Goal: Information Seeking & Learning: Learn about a topic

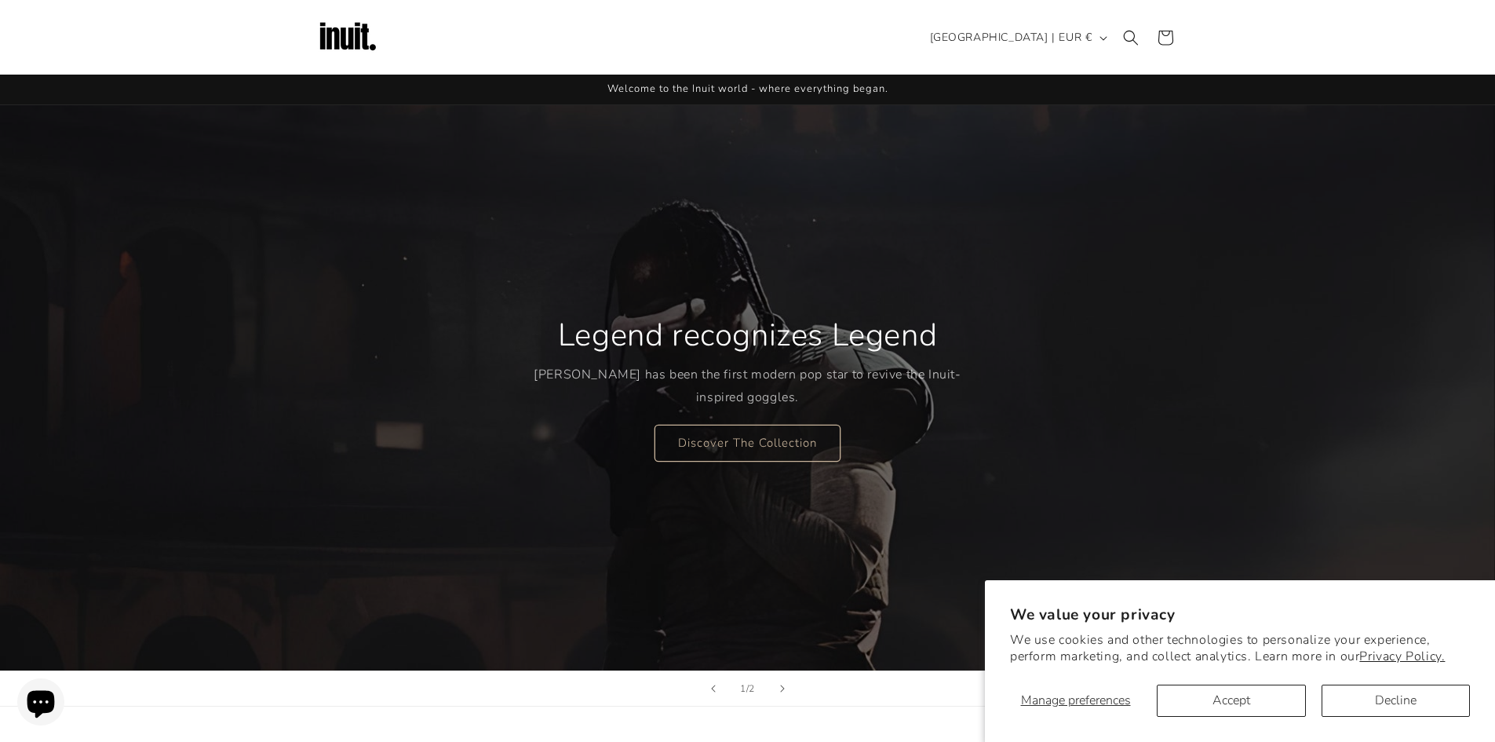
drag, startPoint x: 678, startPoint y: 320, endPoint x: 913, endPoint y: 327, distance: 234.8
click at [907, 330] on h2 "Legend recognizes Legend" at bounding box center [747, 335] width 379 height 41
click at [913, 327] on h2 "Legend recognizes Legend" at bounding box center [747, 335] width 379 height 41
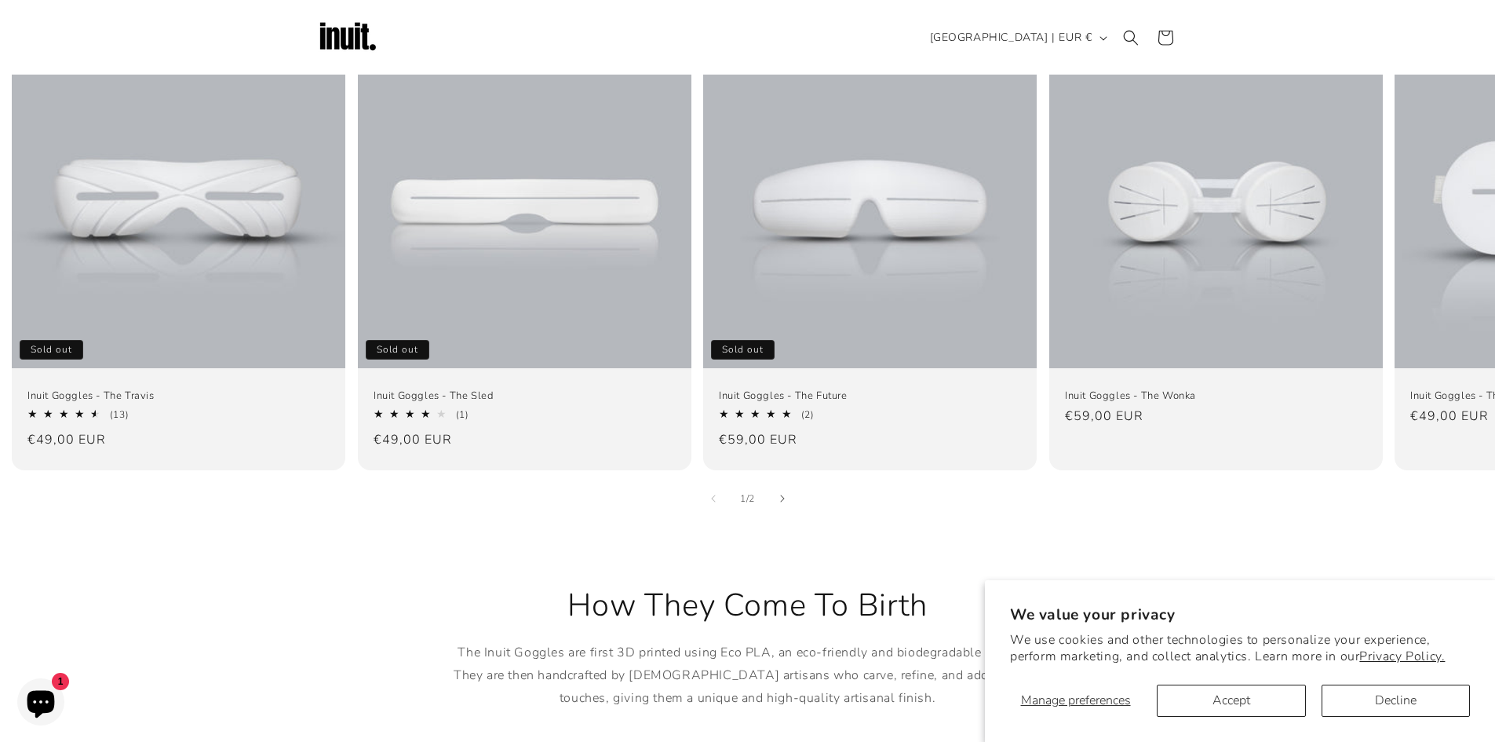
scroll to position [1020, 0]
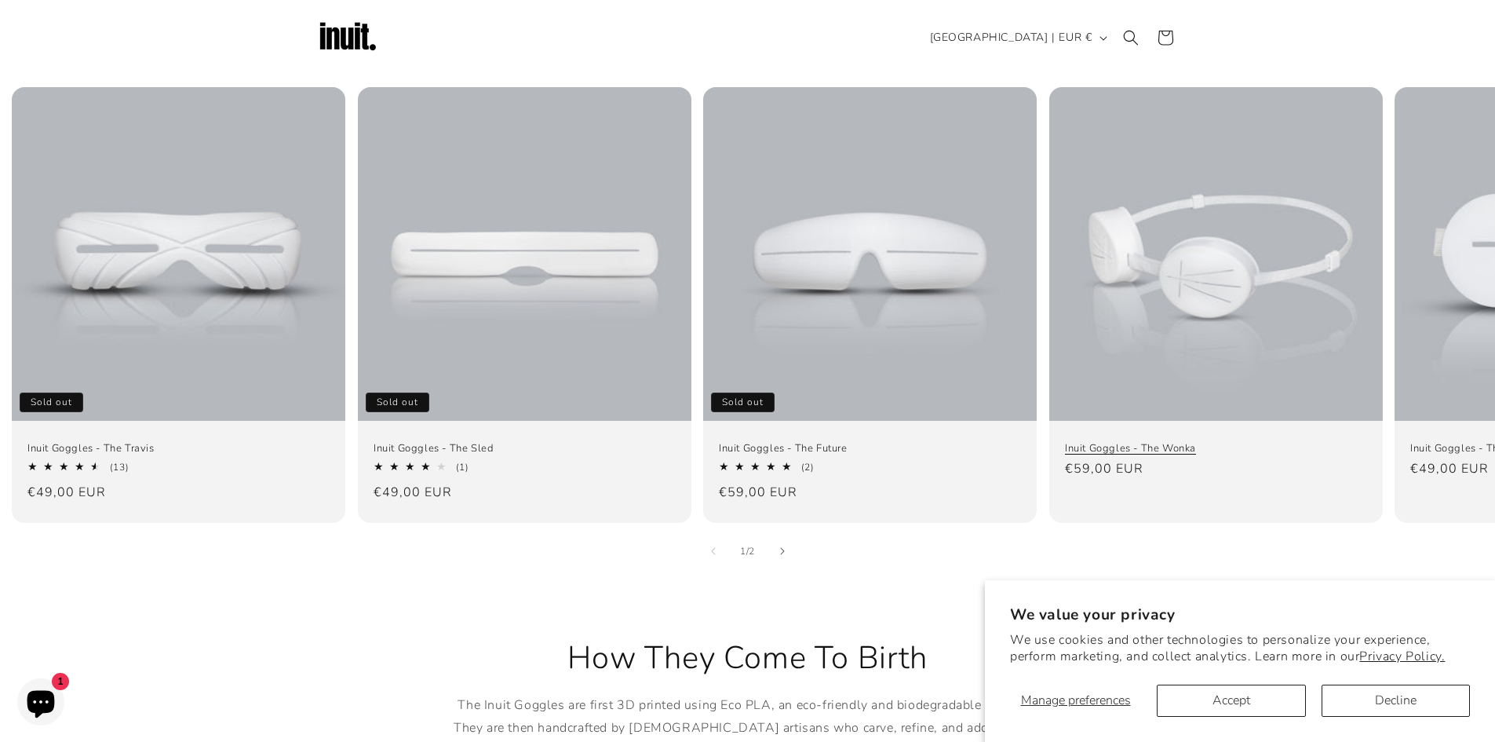
click at [1160, 441] on link "Inuit Goggles - The Wonka" at bounding box center [1216, 447] width 302 height 13
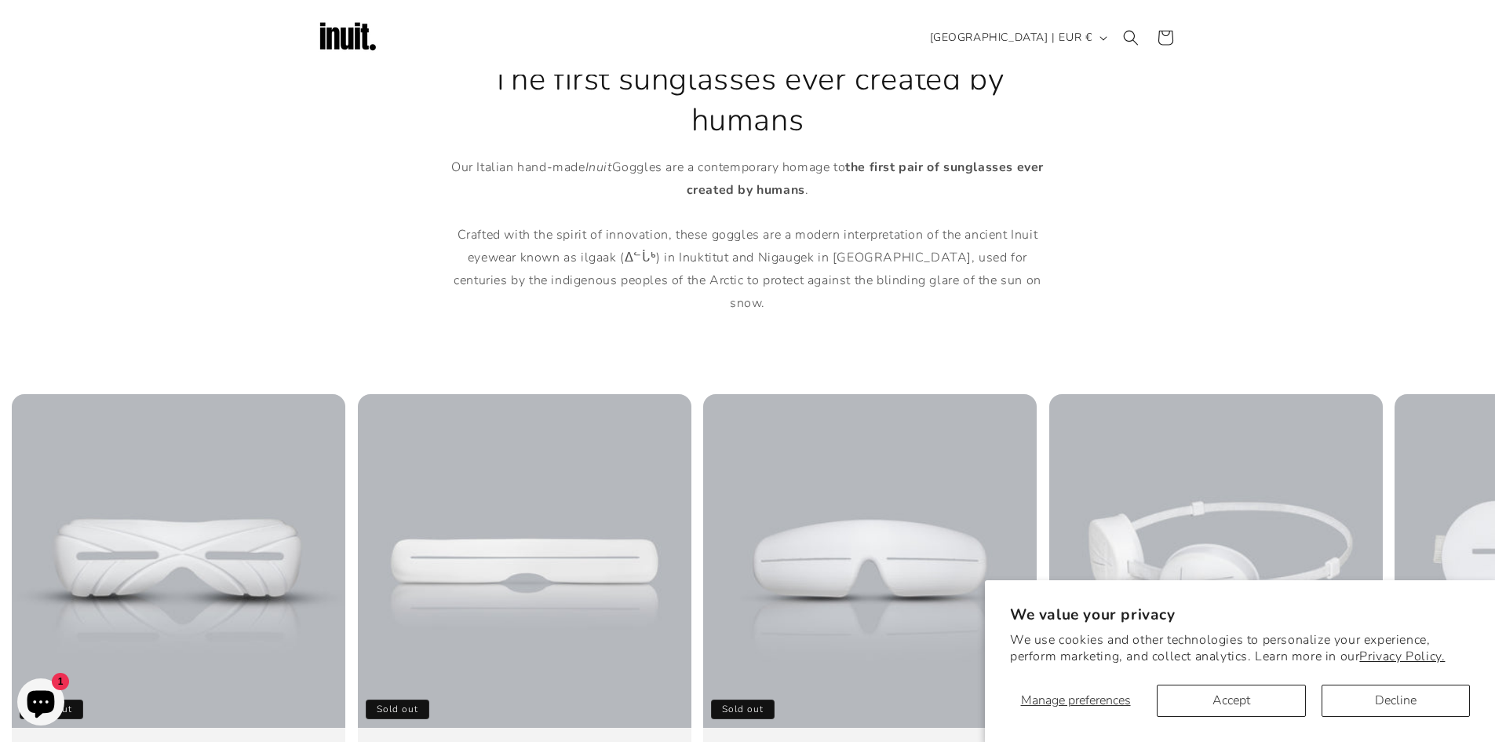
scroll to position [706, 0]
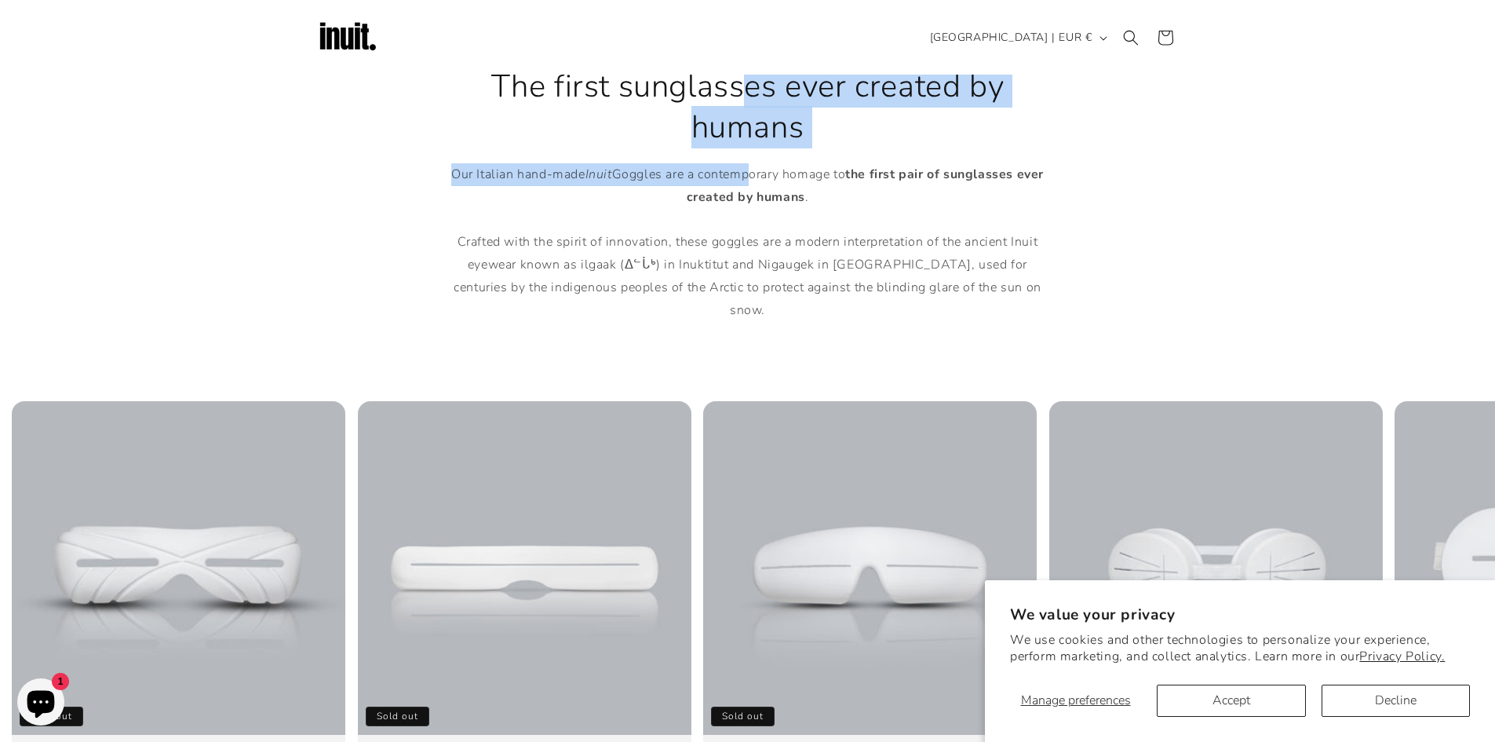
drag, startPoint x: 560, startPoint y: 89, endPoint x: 721, endPoint y: 181, distance: 185.6
click at [757, 183] on div "The first sunglasses ever created by humans Our Italian hand-made Inuit Goggles…" at bounding box center [748, 194] width 612 height 256
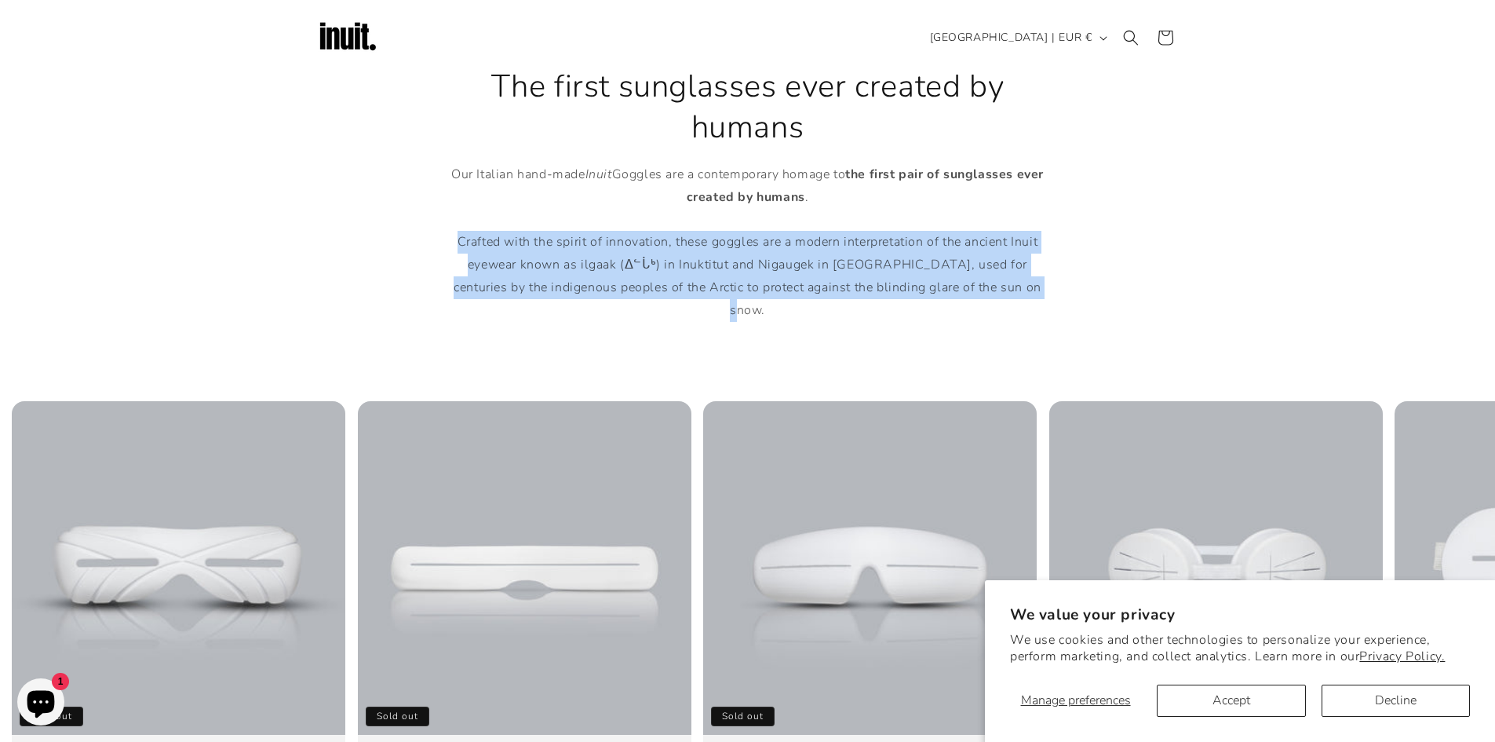
drag, startPoint x: 443, startPoint y: 239, endPoint x: 1065, endPoint y: 290, distance: 624.6
click at [1064, 290] on div "The first sunglasses ever created by humans Our Italian hand-made Inuit Goggles…" at bounding box center [748, 194] width 942 height 256
click at [1065, 290] on div "The first sunglasses ever created by humans Our Italian hand-made Inuit Goggles…" at bounding box center [748, 194] width 942 height 256
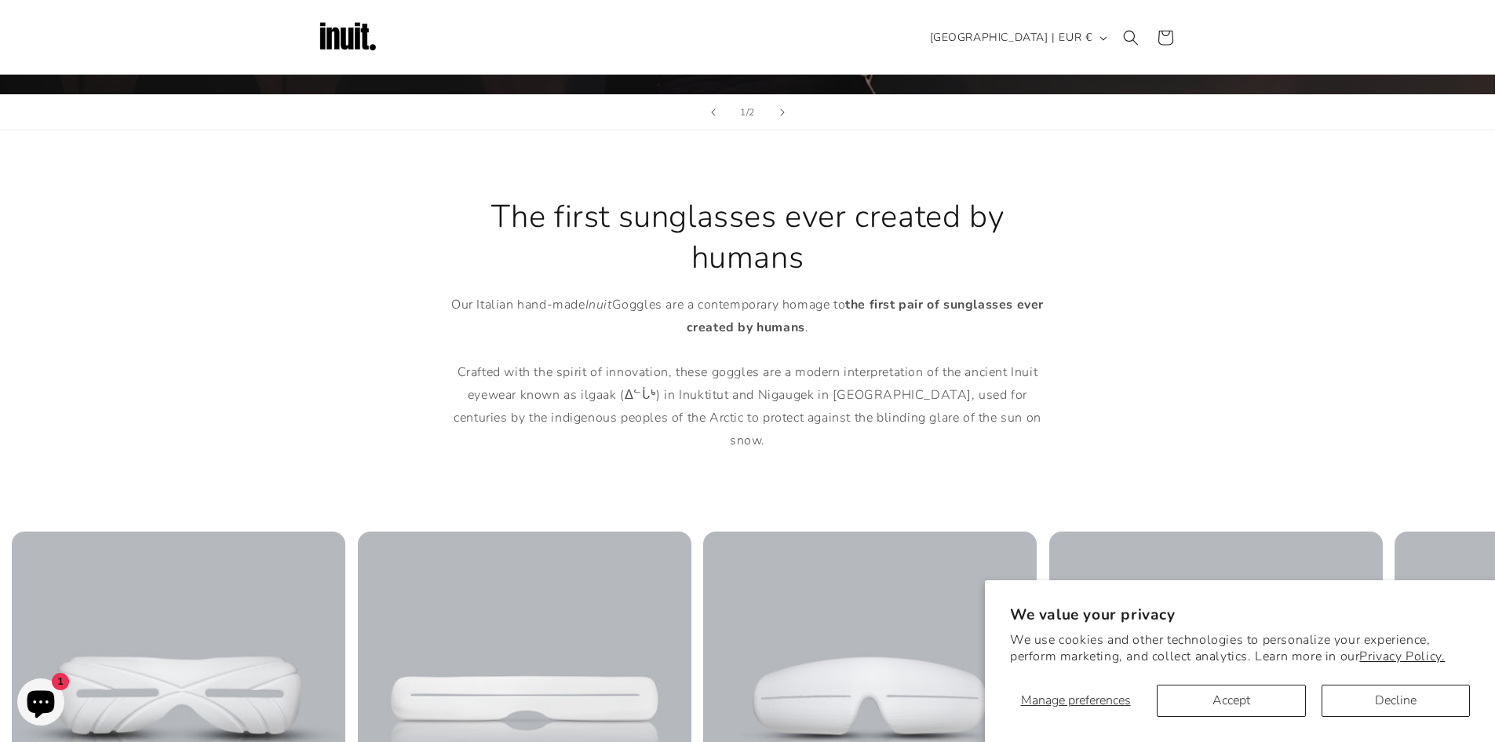
scroll to position [392, 0]
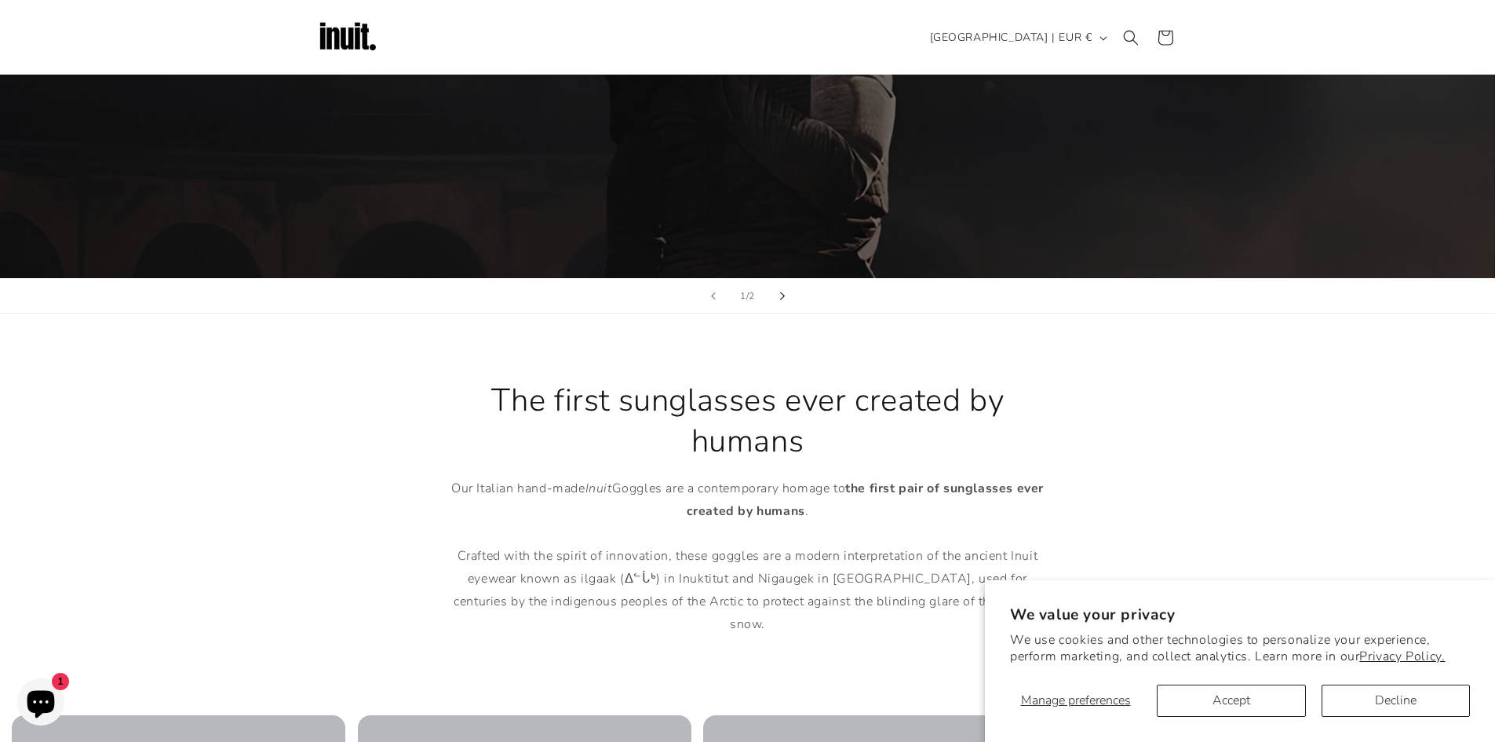
click at [785, 297] on button "Next slide" at bounding box center [782, 296] width 35 height 35
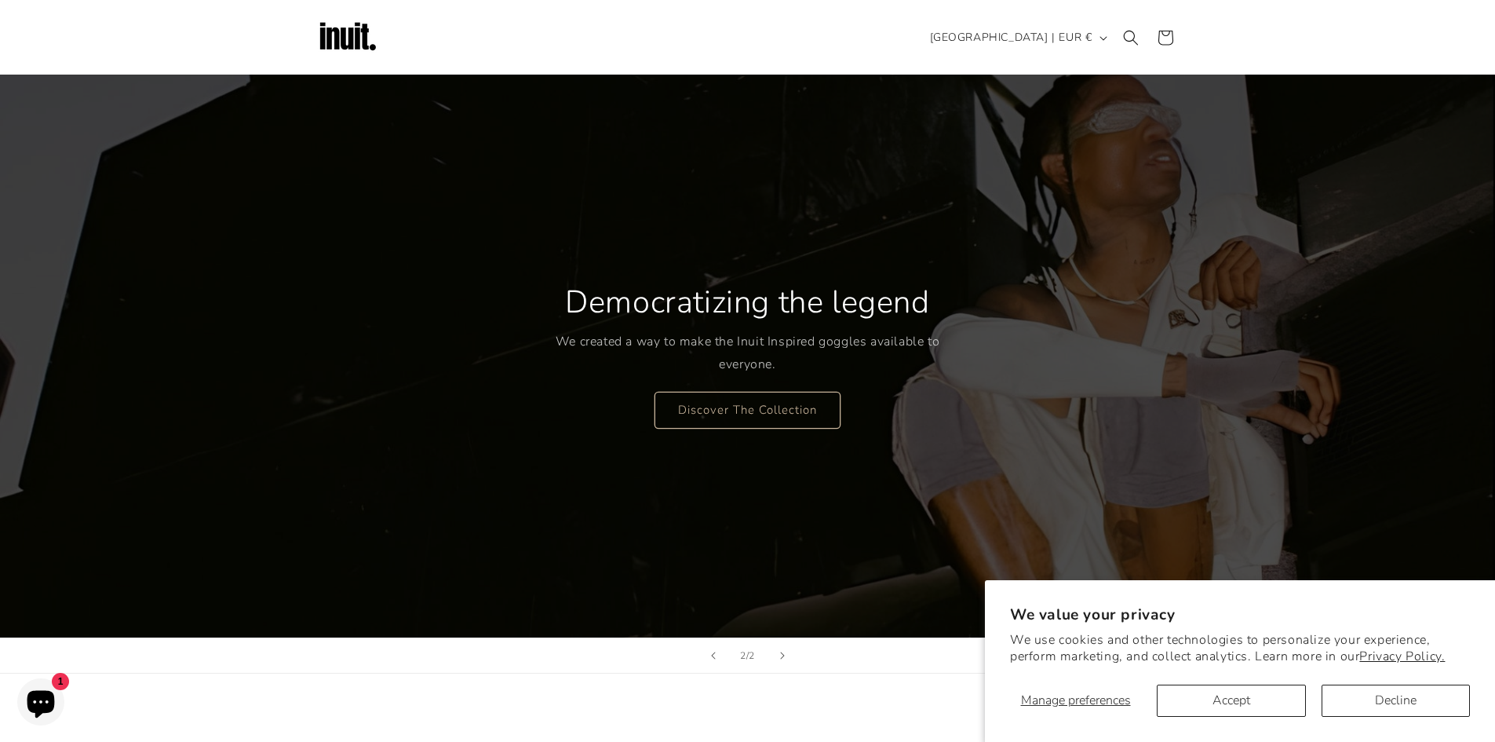
scroll to position [0, 0]
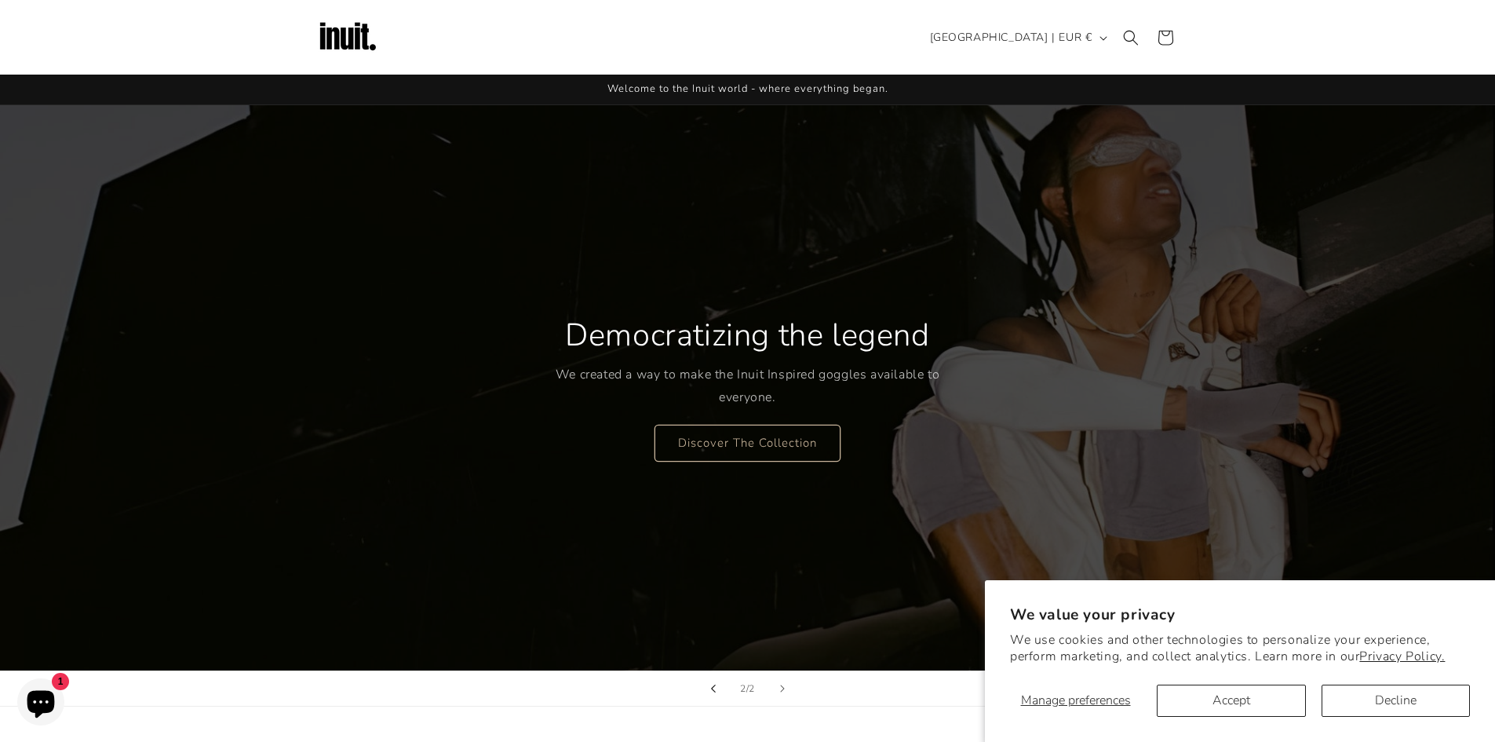
click at [717, 684] on button "Previous slide" at bounding box center [713, 688] width 35 height 35
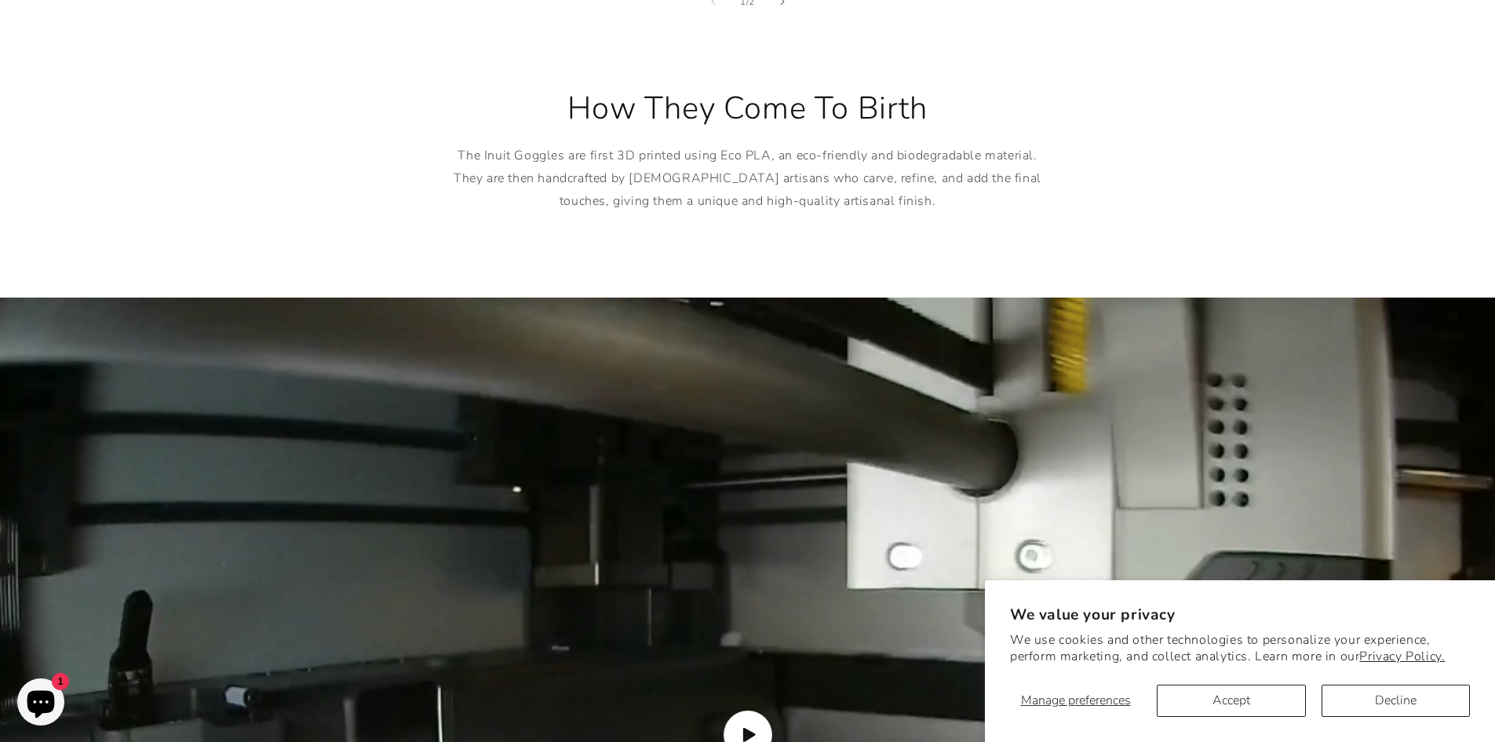
scroll to position [1962, 0]
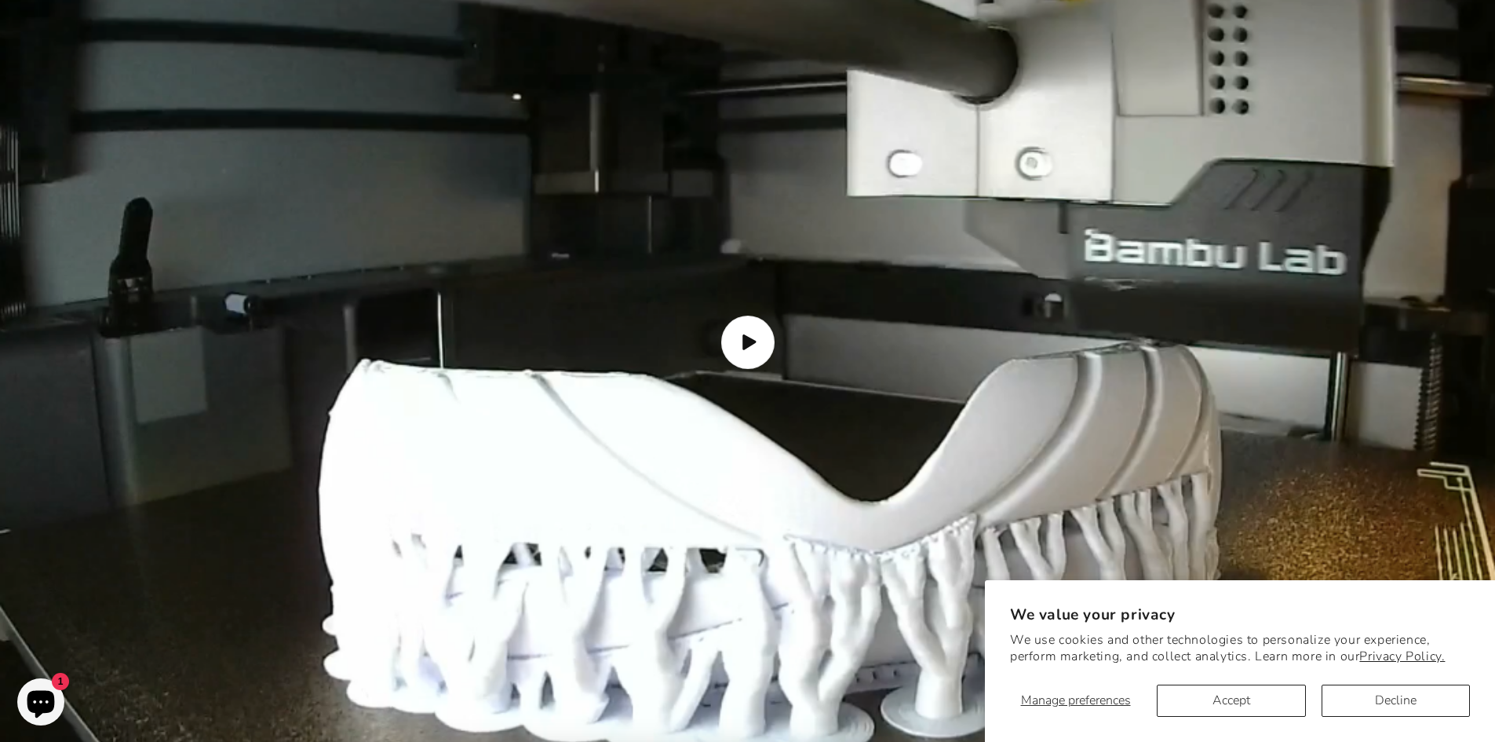
click at [754, 316] on span "Load video: How the Inuit goggles are made" at bounding box center [747, 342] width 53 height 53
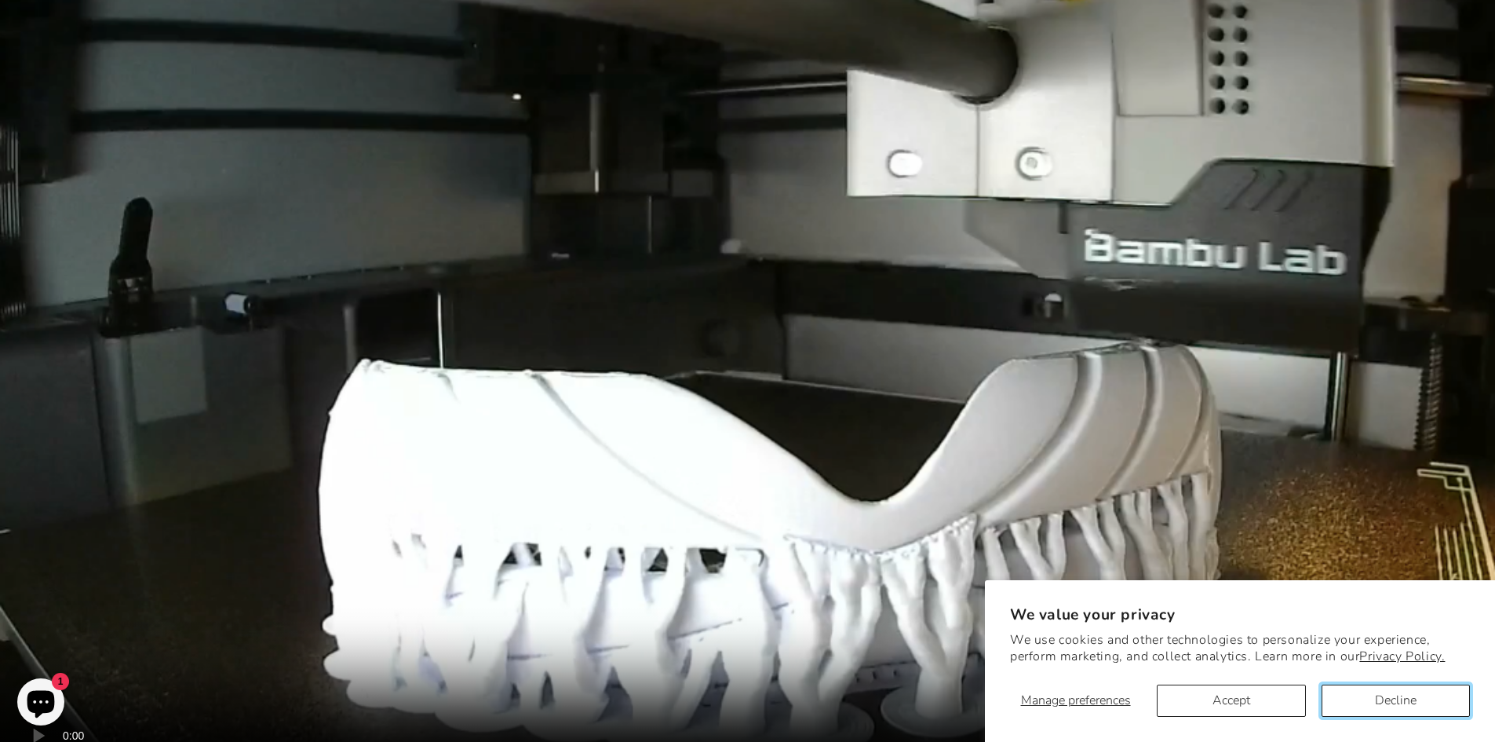
click at [1377, 707] on button "Decline" at bounding box center [1396, 700] width 148 height 32
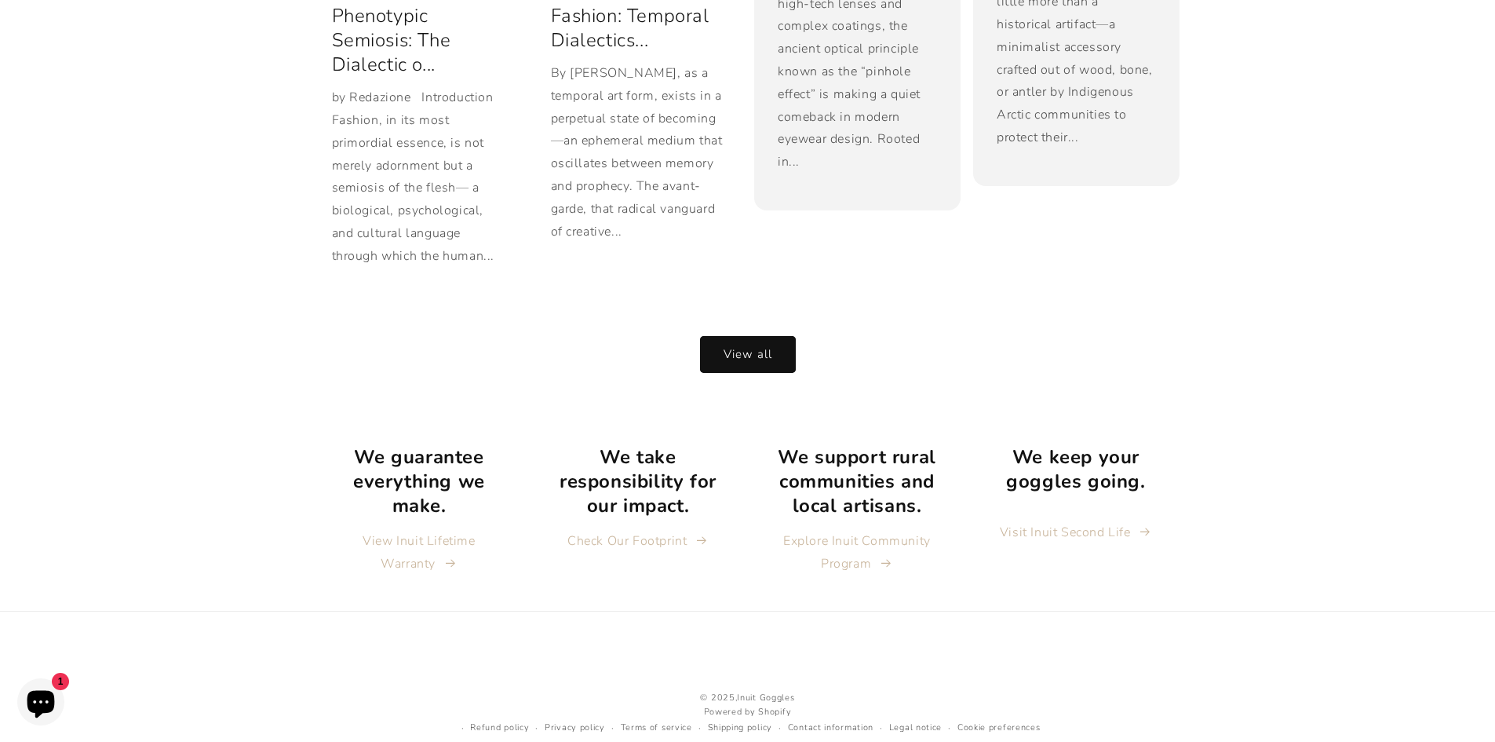
scroll to position [3446, 0]
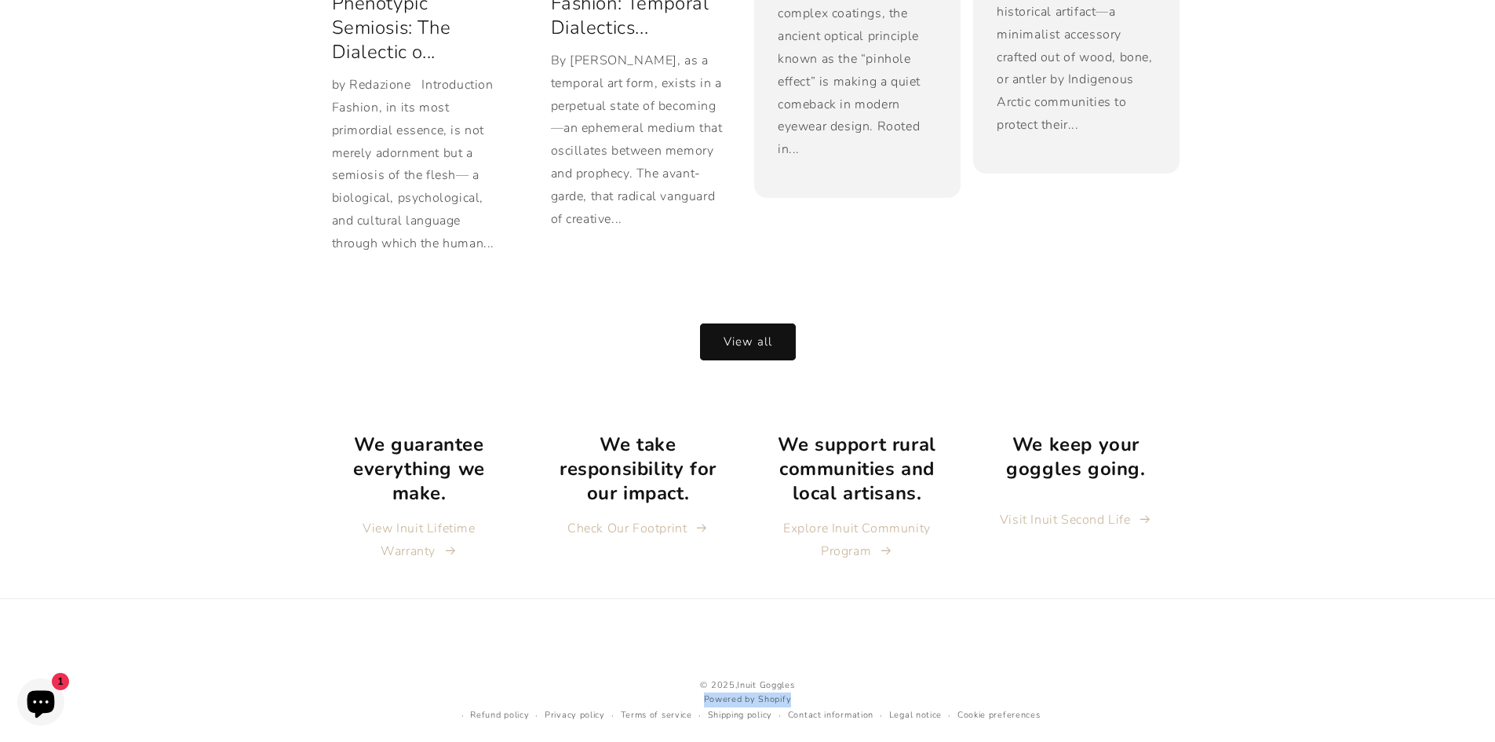
drag, startPoint x: 801, startPoint y: 677, endPoint x: 666, endPoint y: 677, distance: 135.8
click at [666, 692] on small "Powered by Shopify" at bounding box center [748, 699] width 586 height 15
drag, startPoint x: 808, startPoint y: 677, endPoint x: 677, endPoint y: 675, distance: 131.1
click at [677, 692] on small "Powered by Shopify" at bounding box center [748, 699] width 586 height 15
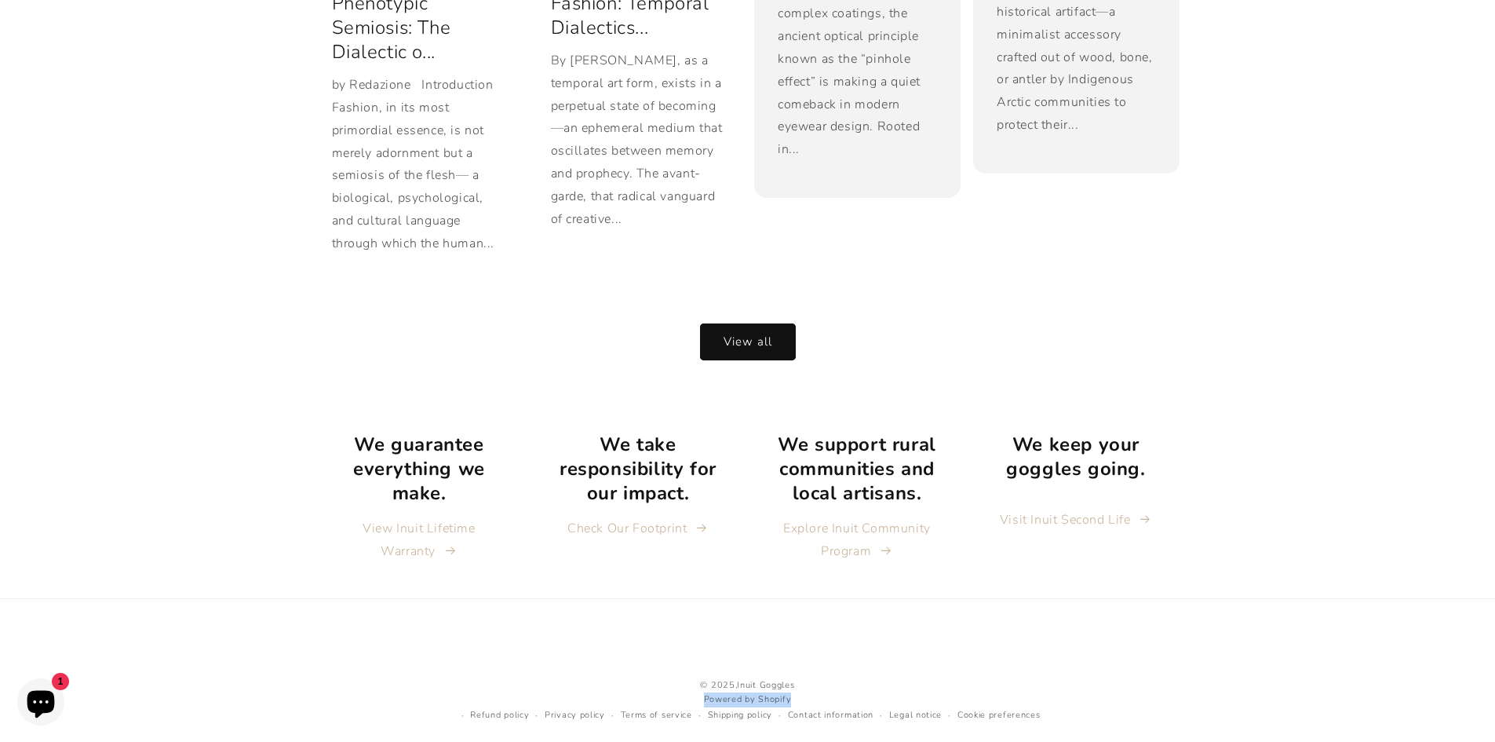
click at [698, 692] on small "Powered by Shopify" at bounding box center [748, 699] width 586 height 15
drag, startPoint x: 670, startPoint y: 673, endPoint x: 837, endPoint y: 668, distance: 166.5
click at [835, 678] on div "© 2025, Inuit Goggles Powered by Shopify Refund policy Privacy policy Terms of …" at bounding box center [748, 701] width 586 height 46
click at [877, 678] on small "© 2025, Inuit Goggles" at bounding box center [748, 685] width 586 height 15
drag, startPoint x: 820, startPoint y: 679, endPoint x: 702, endPoint y: 664, distance: 119.5
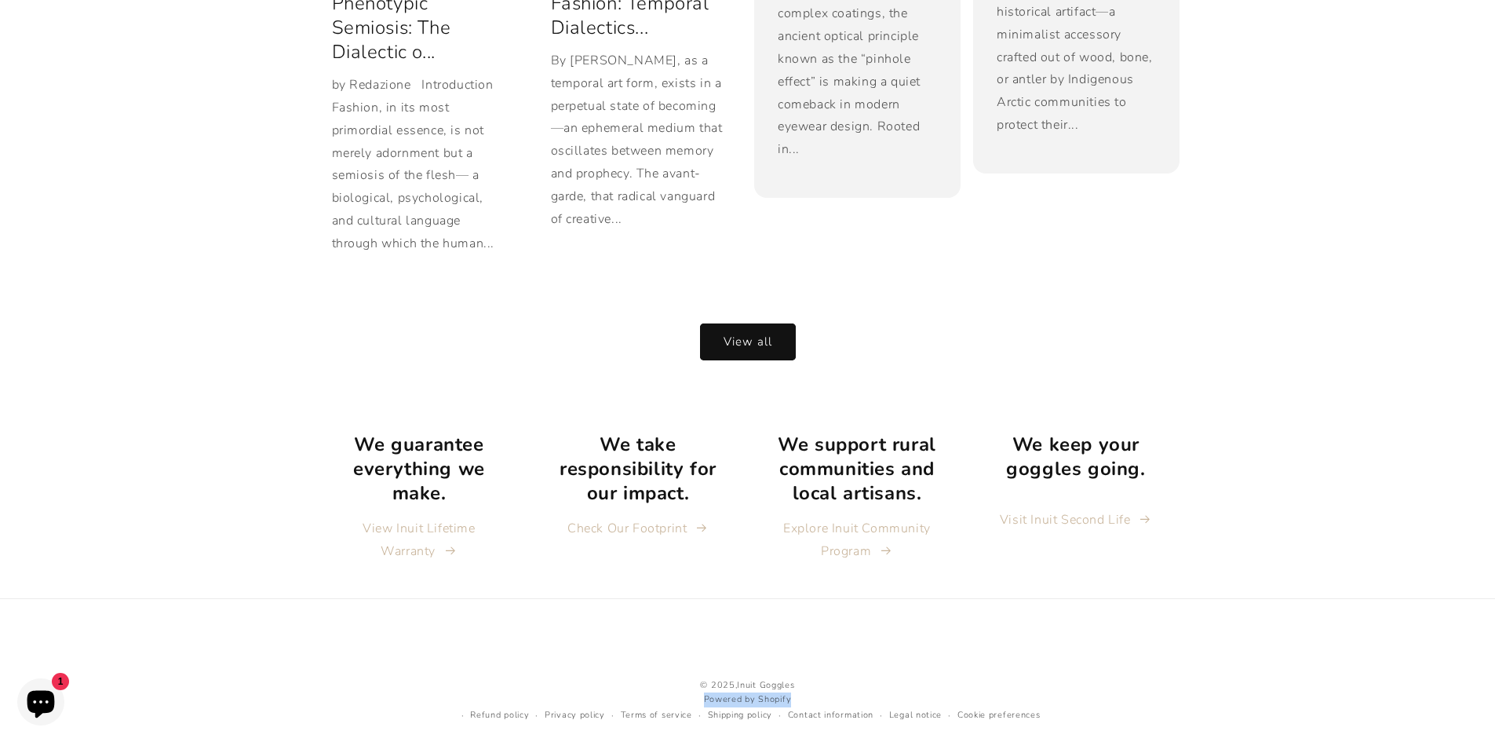
click at [637, 692] on small "Powered by Shopify" at bounding box center [748, 699] width 586 height 15
click at [886, 666] on div "© 2025, Inuit Goggles Powered by Shopify Refund policy Privacy policy Terms of …" at bounding box center [748, 694] width 942 height 57
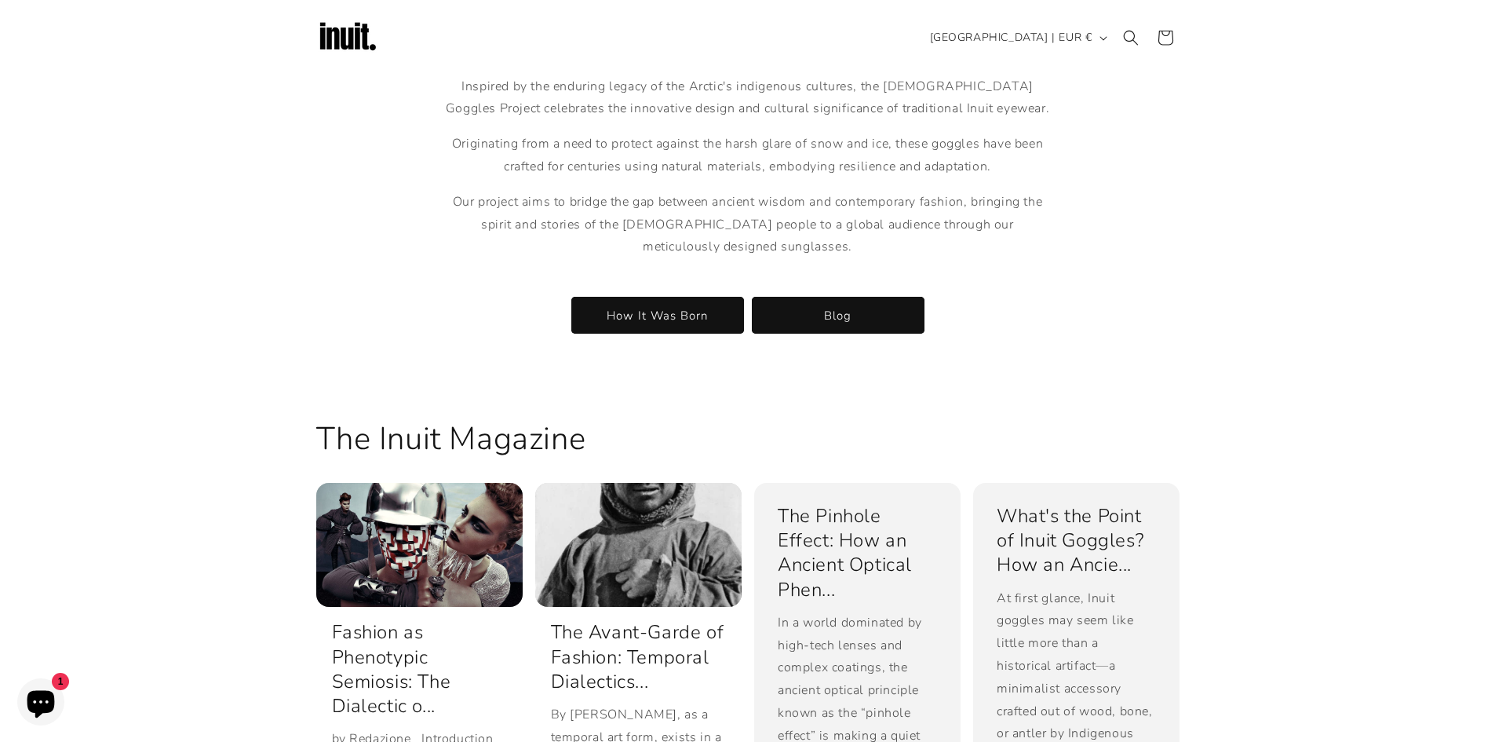
scroll to position [2110, 0]
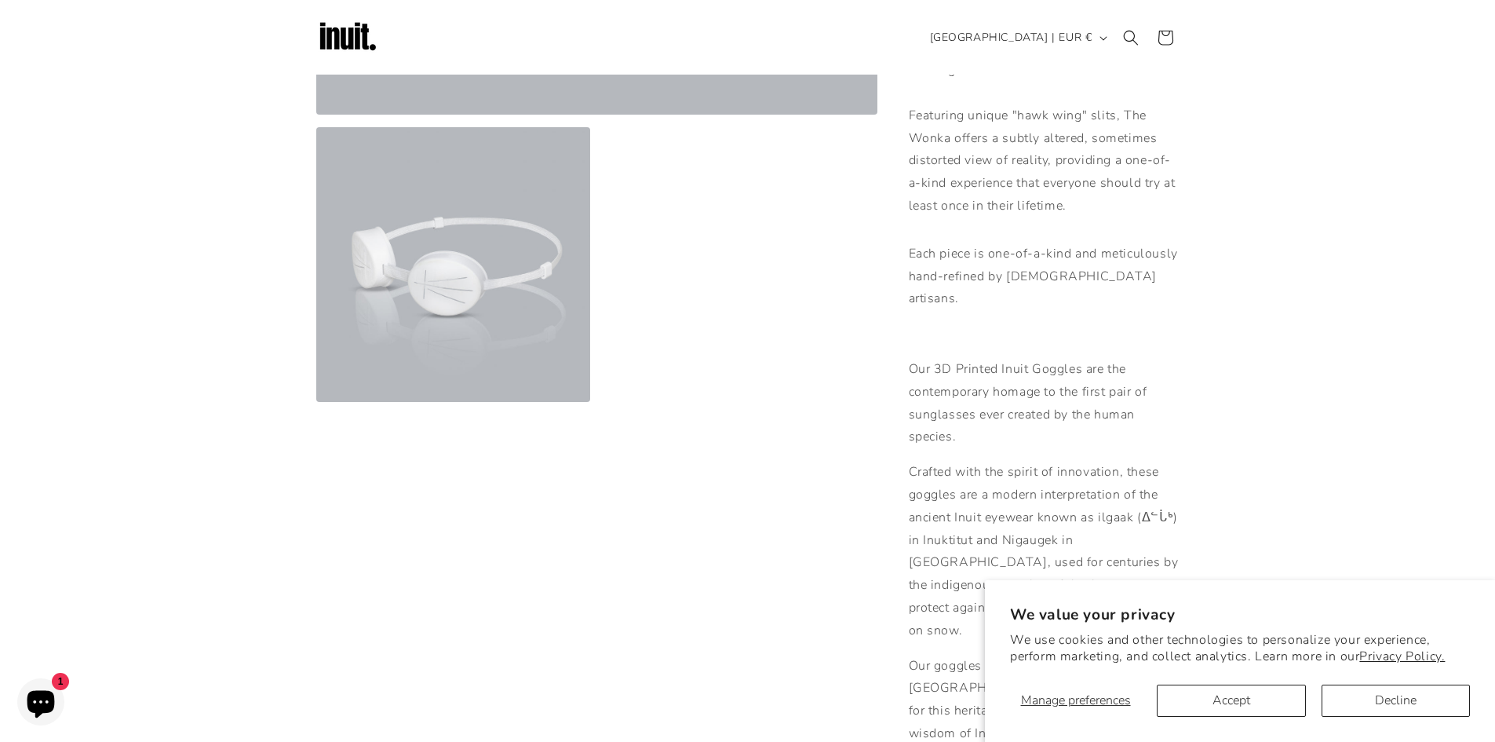
scroll to position [549, 0]
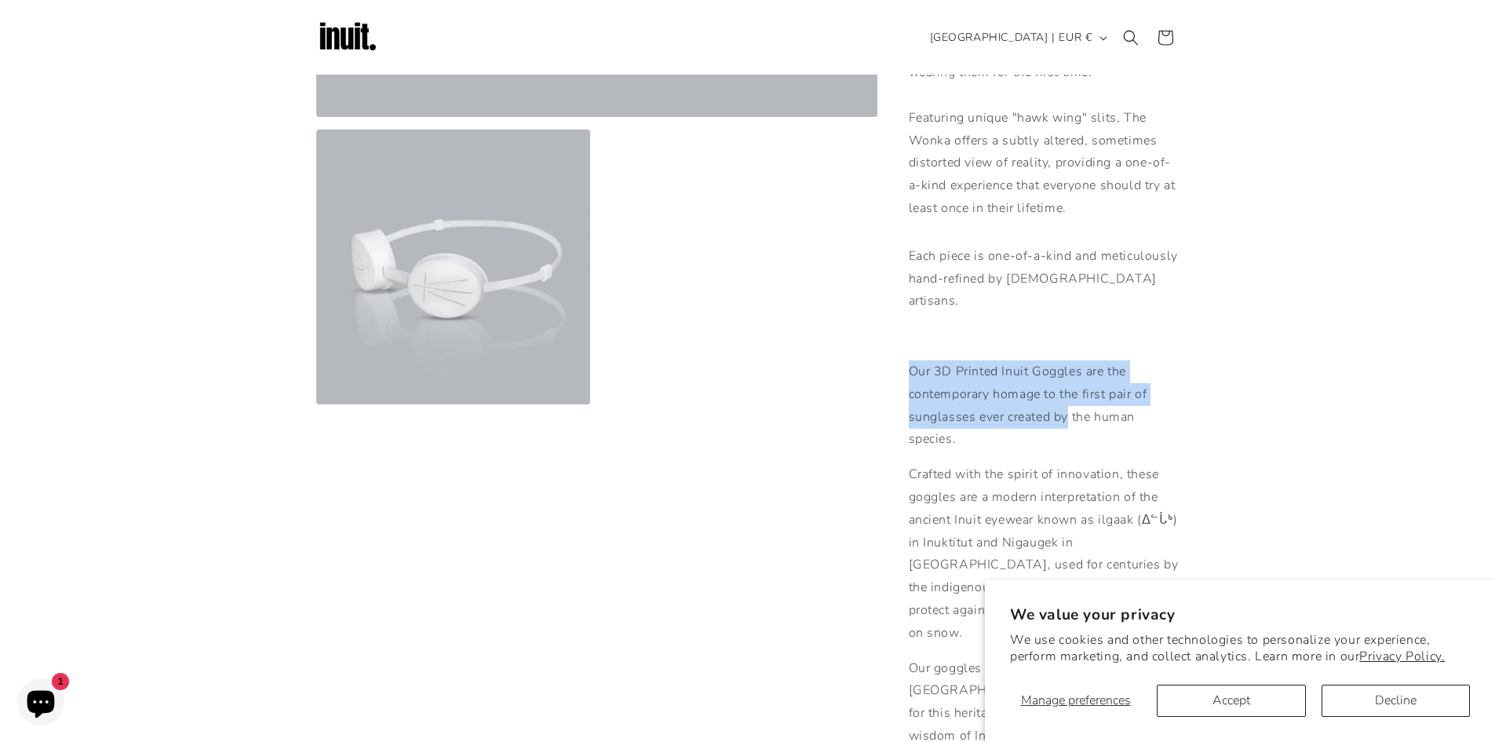
drag, startPoint x: 907, startPoint y: 333, endPoint x: 1068, endPoint y: 374, distance: 166.2
click at [1068, 374] on div "Inuit Goggles - The Wonka Inuit Goggles - The Wonka Regular price €59,00 EUR Re…" at bounding box center [1029, 296] width 302 height 1481
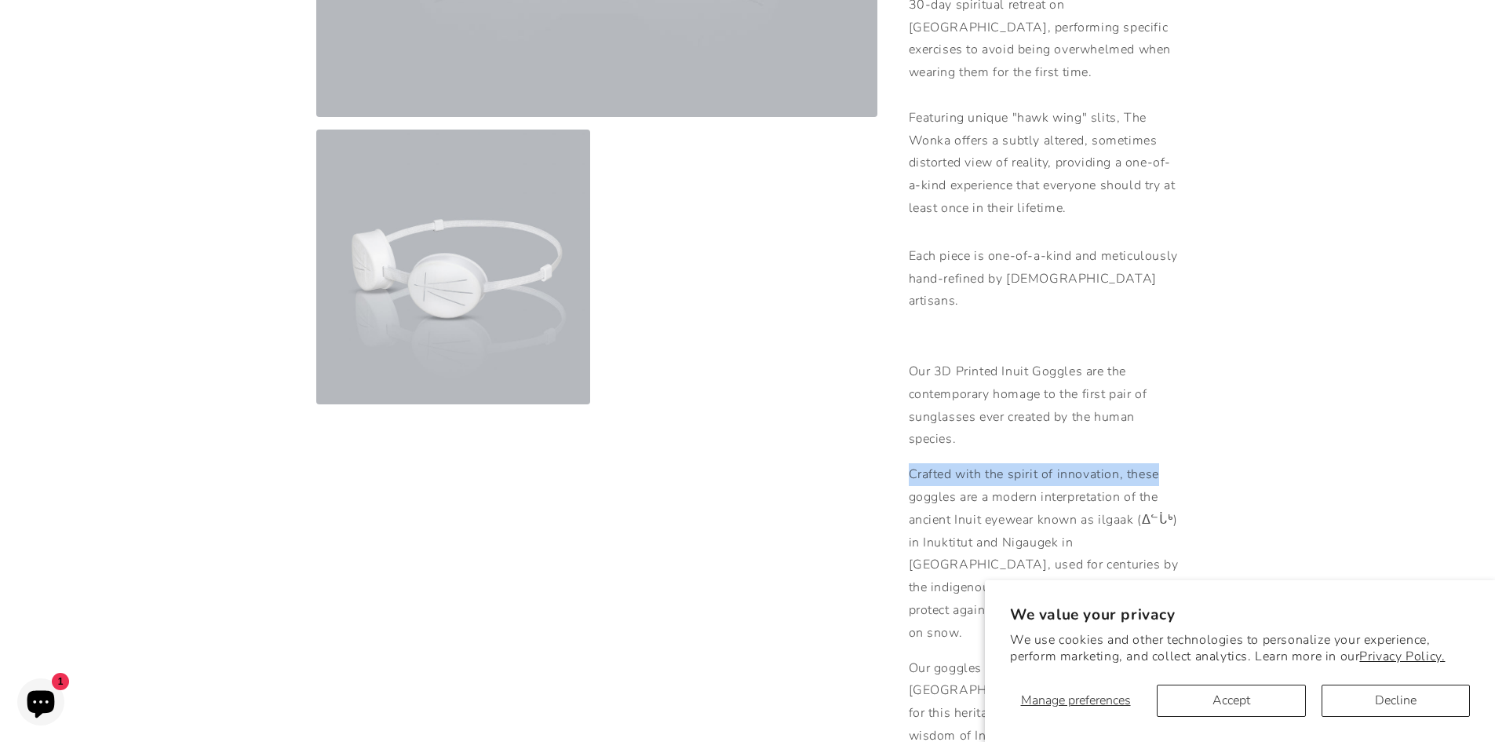
drag, startPoint x: 903, startPoint y: 429, endPoint x: 1200, endPoint y: 439, distance: 297.6
click at [1199, 439] on div "Skip to product information Open media 1 in modal Open media 2 in modal NaN / o…" at bounding box center [748, 296] width 942 height 1481
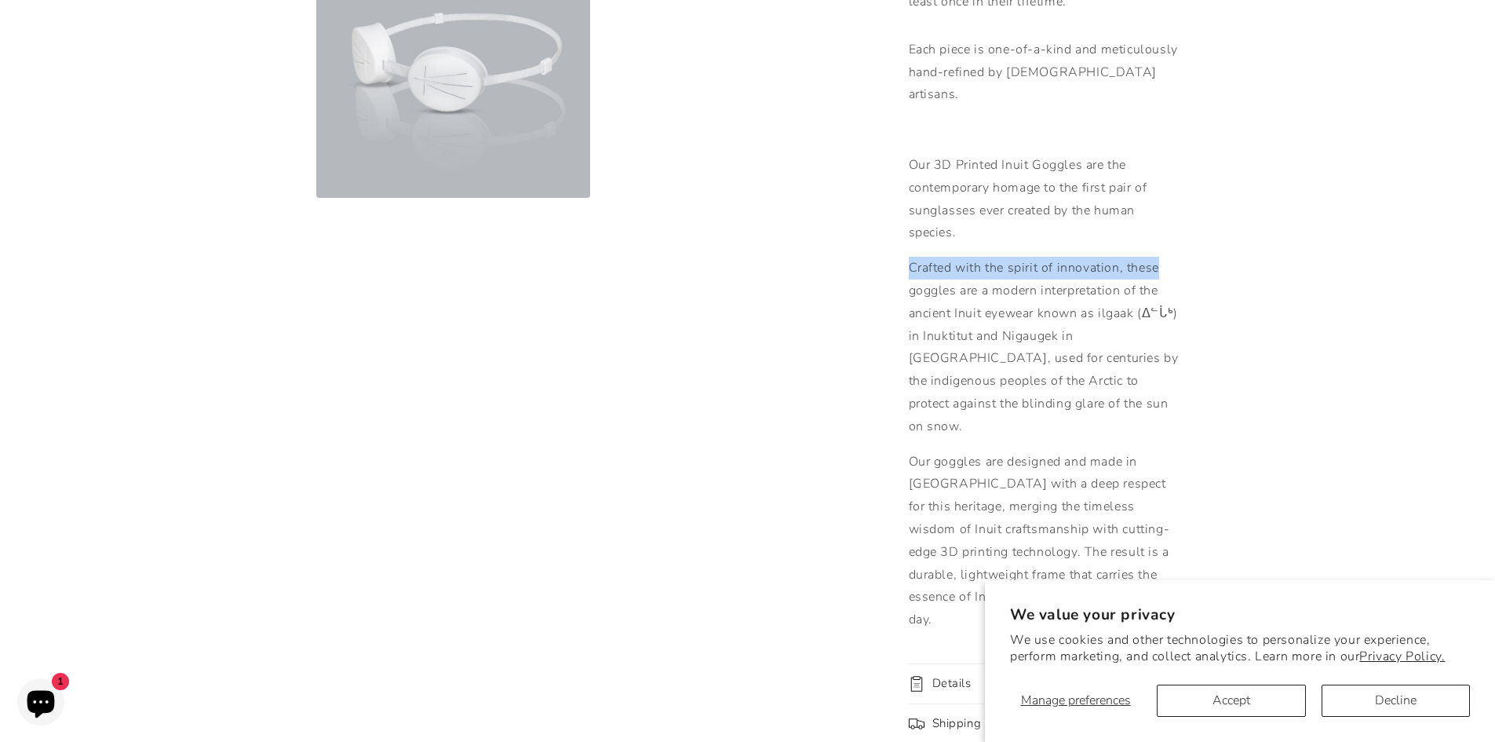
scroll to position [785, 0]
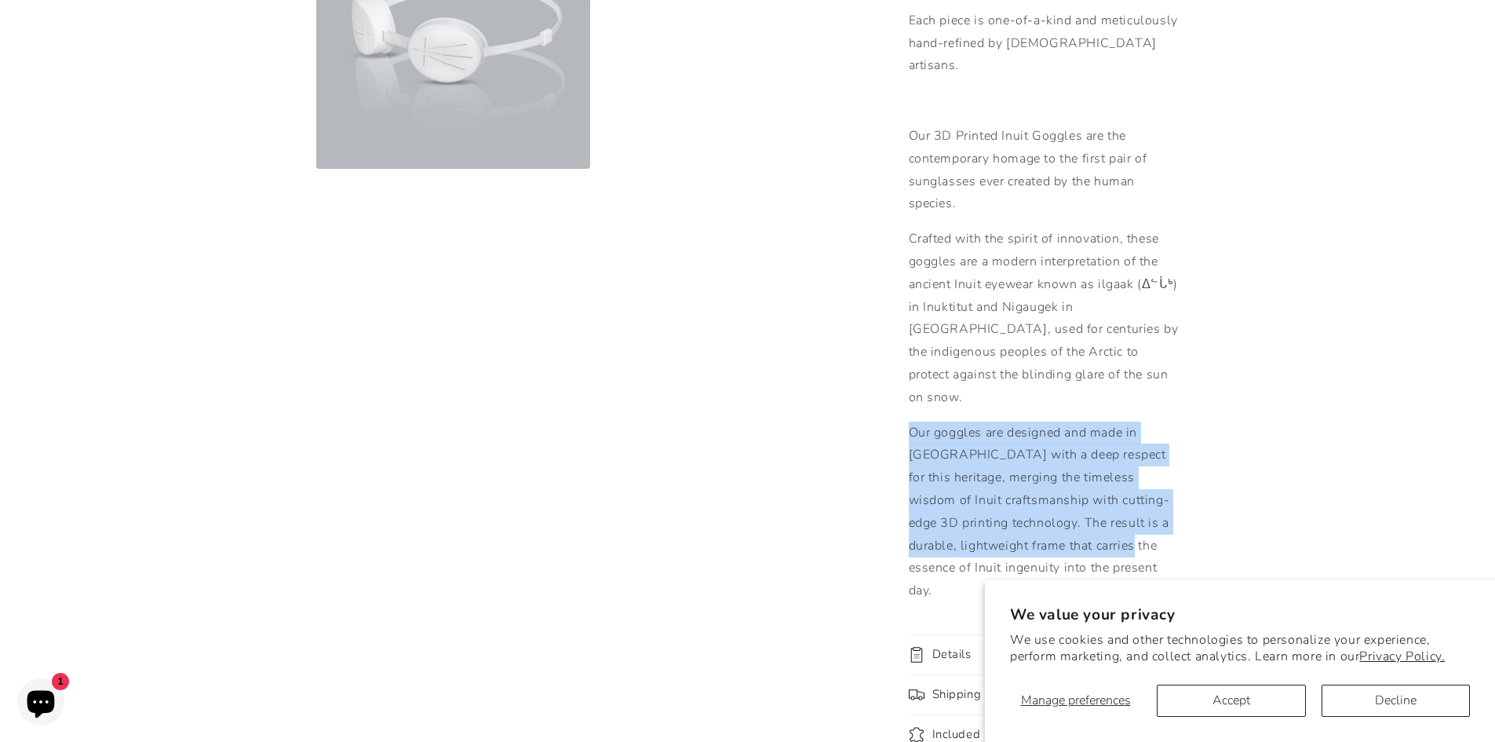
drag, startPoint x: 888, startPoint y: 365, endPoint x: 1174, endPoint y: 484, distance: 310.3
click at [1162, 487] on div "Inuit Goggles - The Wonka Inuit Goggles - The Wonka Regular price €59,00 EUR Re…" at bounding box center [1029, 60] width 302 height 1481
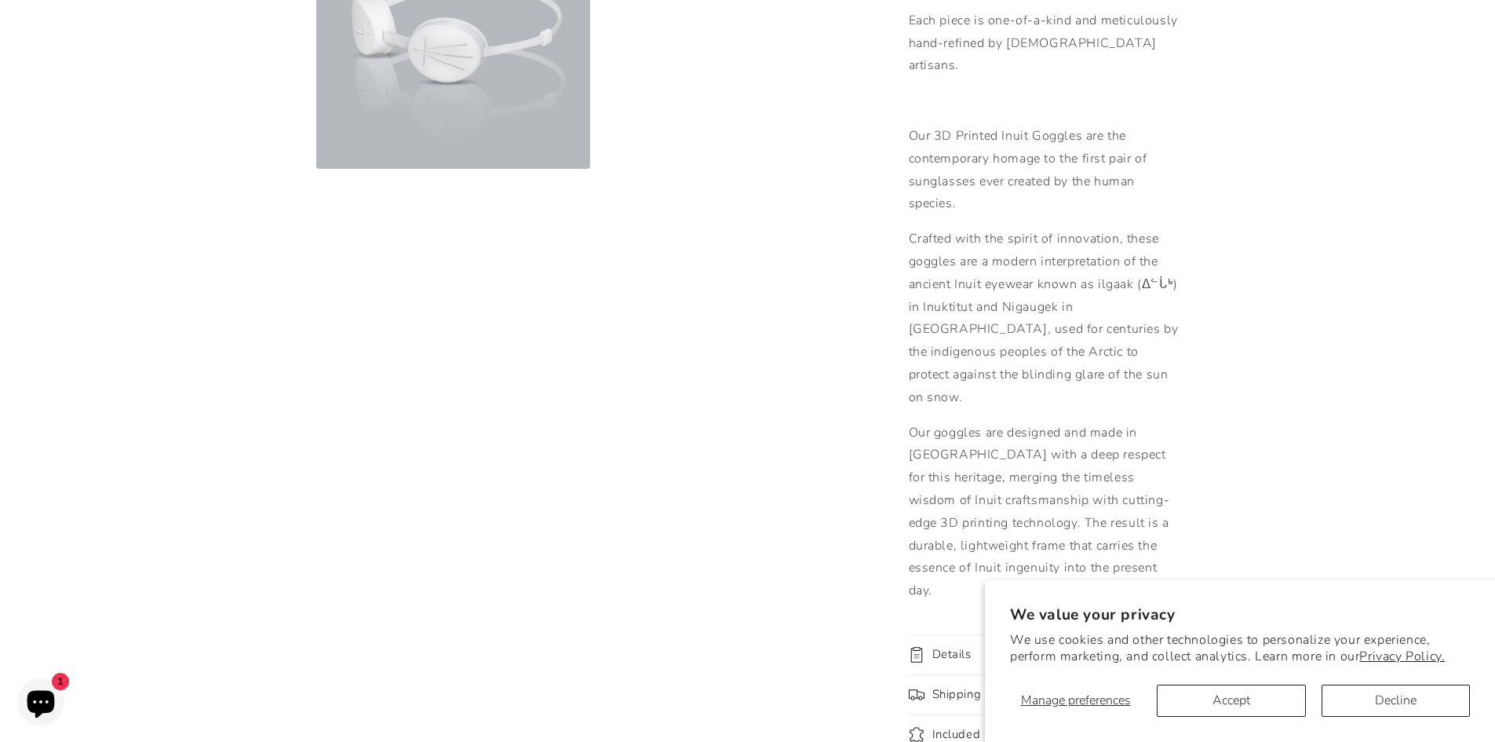
click at [1186, 482] on div "Skip to product information Open media 1 in modal Open media 2 in modal NaN / o…" at bounding box center [748, 60] width 942 height 1481
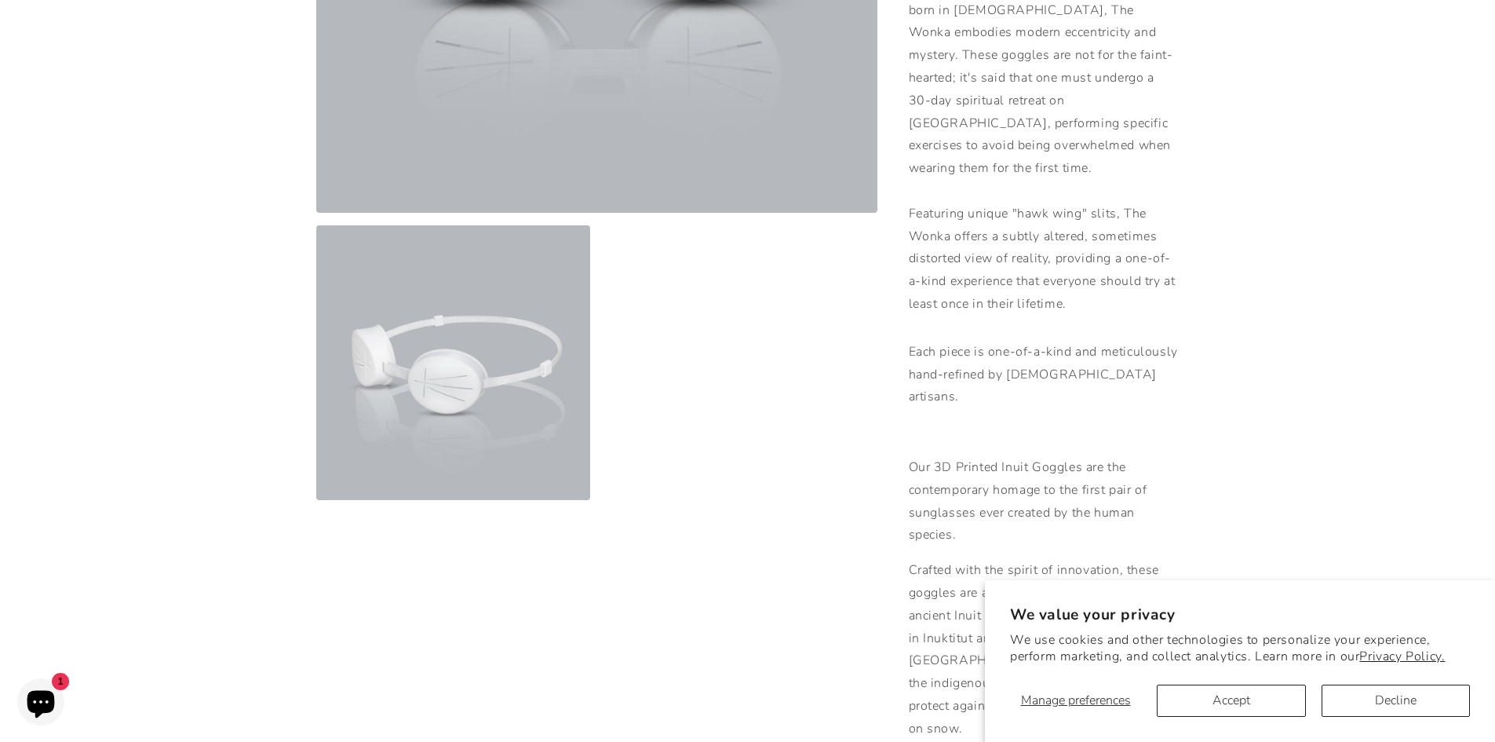
scroll to position [471, 0]
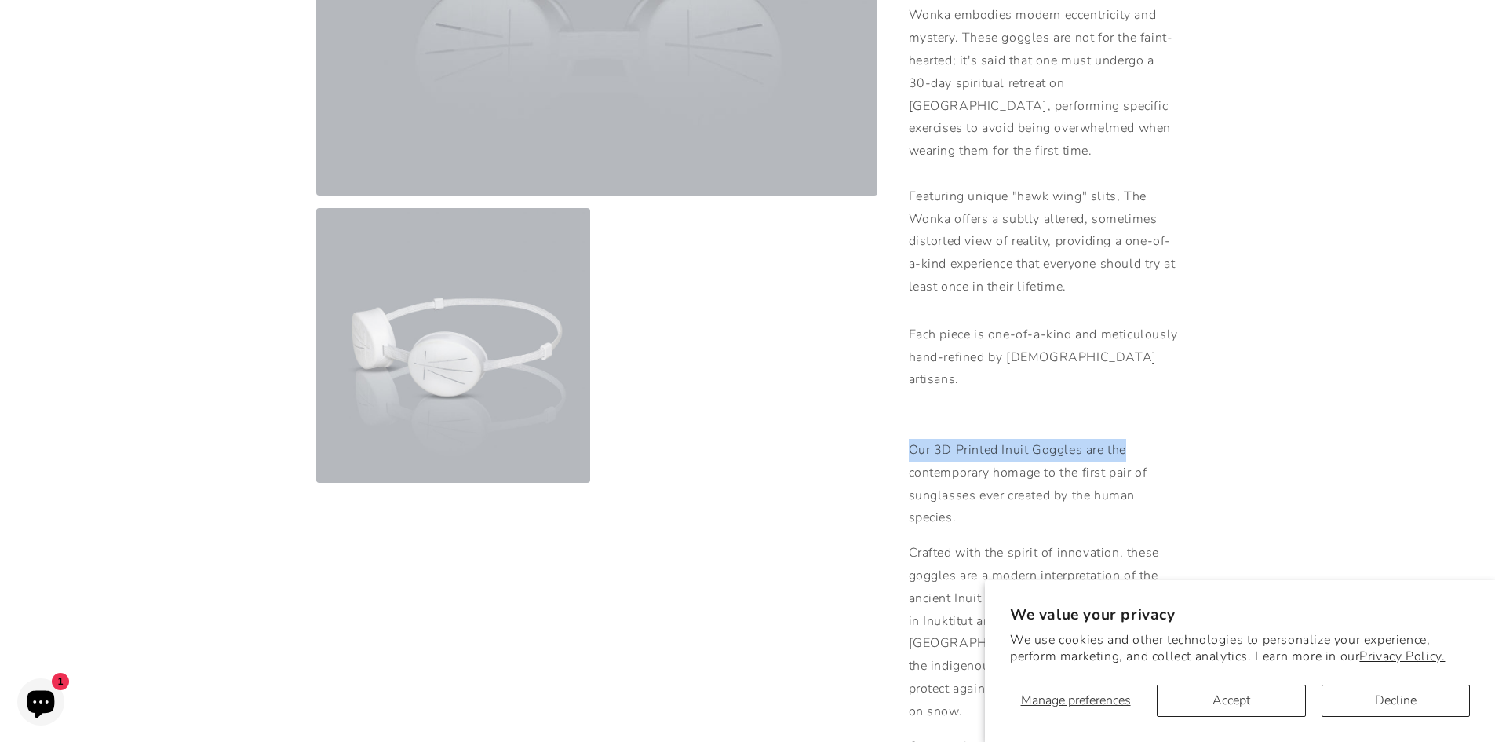
drag, startPoint x: 938, startPoint y: 393, endPoint x: 1148, endPoint y: 414, distance: 211.4
click at [1148, 414] on div "Inuit Goggles - The Wonka Inuit Goggles - The Wonka Regular price €59,00 EUR Re…" at bounding box center [1029, 374] width 302 height 1481
click at [1151, 439] on p "Our 3D Printed Inuit Goggles are the contemporary homage to the first pair of s…" at bounding box center [1044, 484] width 271 height 90
click at [1122, 439] on p "Our 3D Printed Inuit Goggles are the contemporary homage to the first pair of s…" at bounding box center [1044, 484] width 271 height 90
drag, startPoint x: 1033, startPoint y: 407, endPoint x: 1079, endPoint y: 406, distance: 46.3
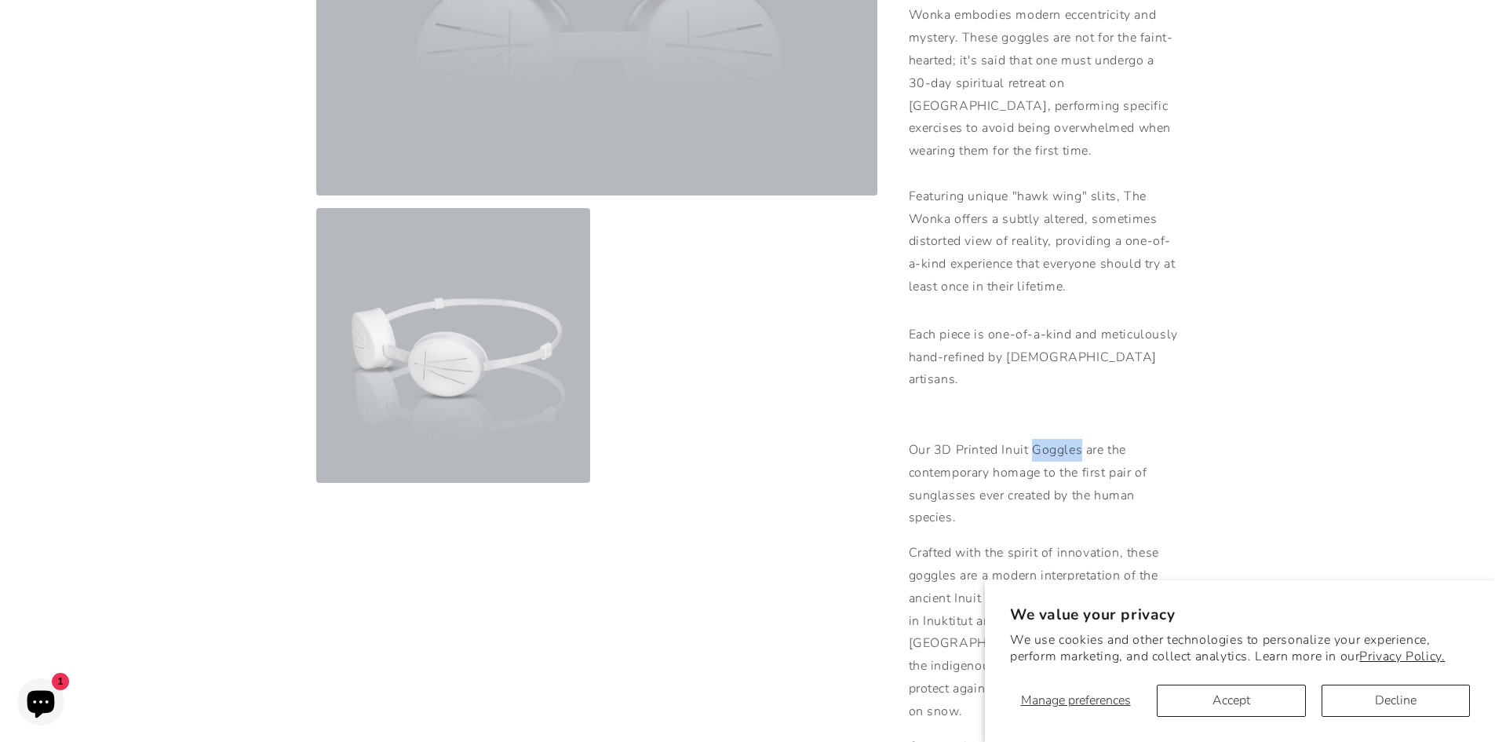
click at [1079, 439] on p "Our 3D Printed Inuit Goggles are the contemporary homage to the first pair of s…" at bounding box center [1044, 484] width 271 height 90
click at [1113, 439] on p "Our 3D Printed Inuit Goggles are the contemporary homage to the first pair of s…" at bounding box center [1044, 484] width 271 height 90
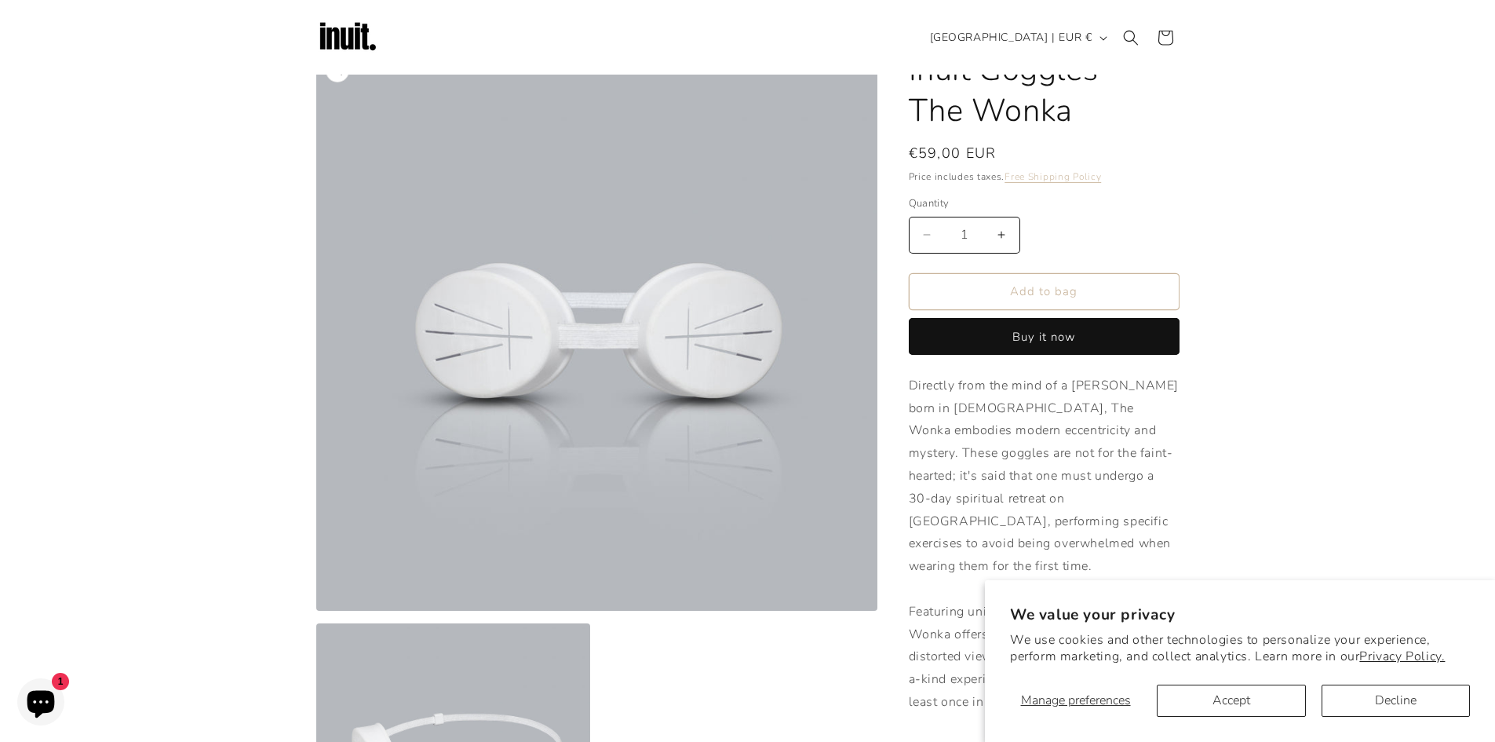
scroll to position [0, 0]
